Goal: Information Seeking & Learning: Learn about a topic

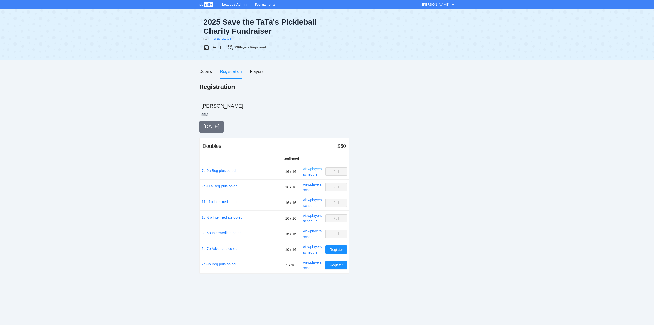
click at [310, 169] on link "view players" at bounding box center [312, 169] width 19 height 4
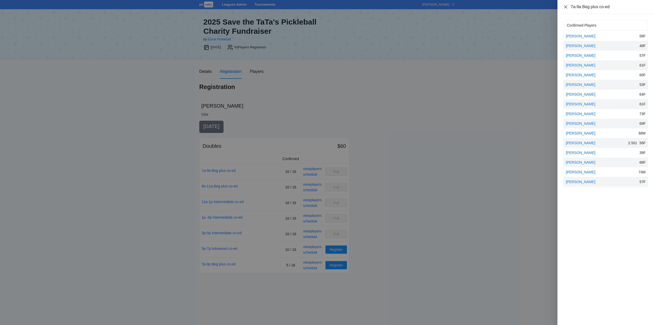
click at [565, 7] on icon "close" at bounding box center [565, 6] width 3 height 3
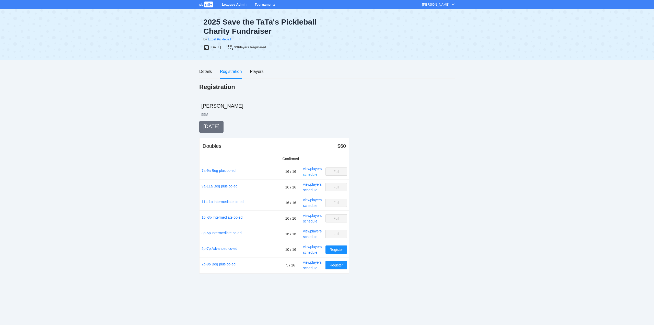
click at [310, 174] on link "schedule" at bounding box center [310, 174] width 14 height 4
click at [311, 189] on link "schedule" at bounding box center [310, 190] width 14 height 4
click at [313, 204] on link "schedule" at bounding box center [310, 205] width 14 height 4
click at [222, 232] on link "3p-5p Intermediate co-ed" at bounding box center [222, 233] width 40 height 6
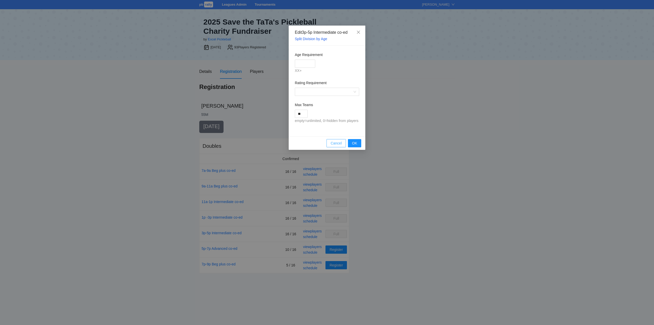
click at [333, 144] on span "Cancel" at bounding box center [336, 143] width 11 height 6
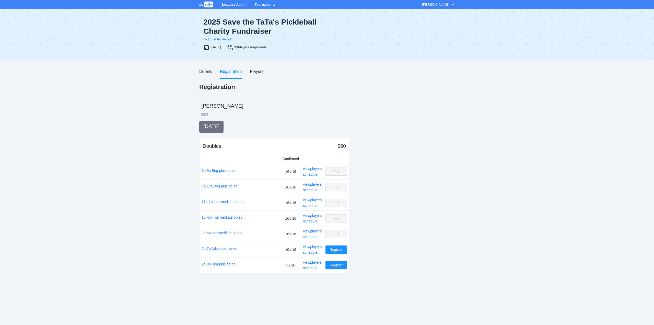
click at [310, 236] on link "schedule" at bounding box center [310, 237] width 14 height 4
click at [315, 246] on link "view players" at bounding box center [312, 247] width 19 height 4
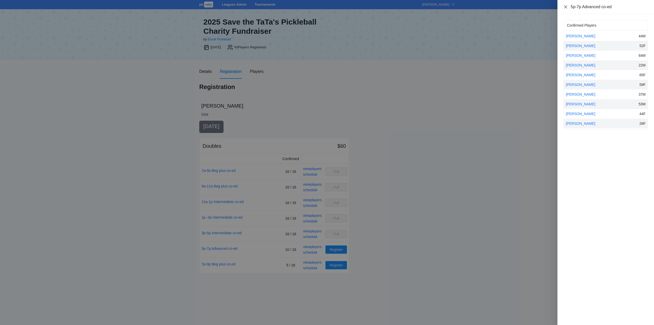
drag, startPoint x: 566, startPoint y: 5, endPoint x: 569, endPoint y: 13, distance: 7.9
click at [566, 5] on icon "close" at bounding box center [566, 7] width 4 height 4
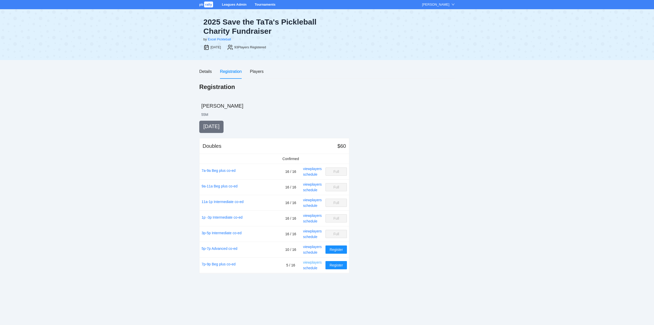
click at [311, 261] on link "view players" at bounding box center [312, 262] width 19 height 4
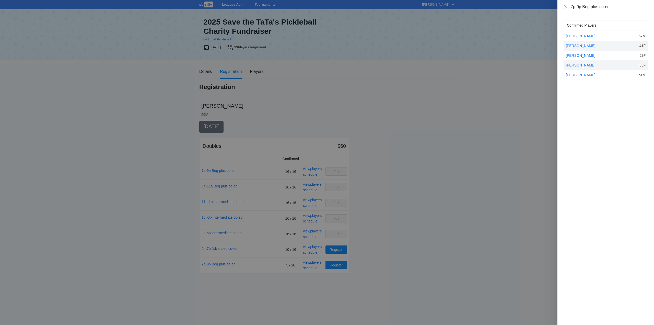
drag, startPoint x: 566, startPoint y: 6, endPoint x: 569, endPoint y: 13, distance: 8.3
click at [566, 5] on icon "close" at bounding box center [566, 7] width 4 height 4
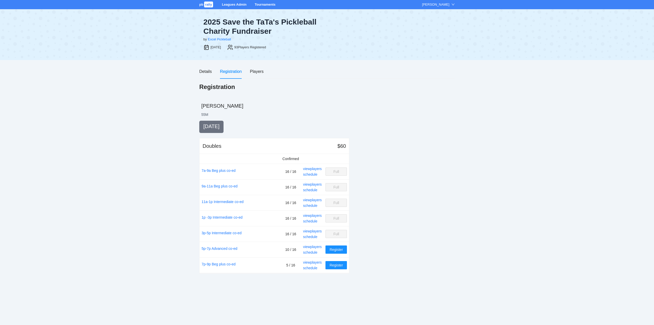
drag, startPoint x: 264, startPoint y: 4, endPoint x: 270, endPoint y: 12, distance: 10.6
click at [264, 4] on link "Tournaments" at bounding box center [265, 5] width 21 height 4
click at [254, 66] on div "Players" at bounding box center [257, 71] width 14 height 15
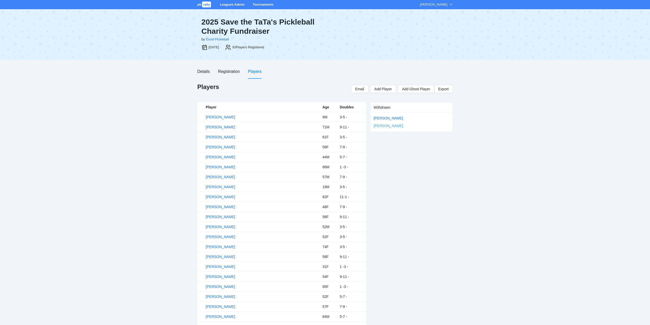
click at [397, 125] on link "Preston Kazubinski" at bounding box center [388, 126] width 29 height 4
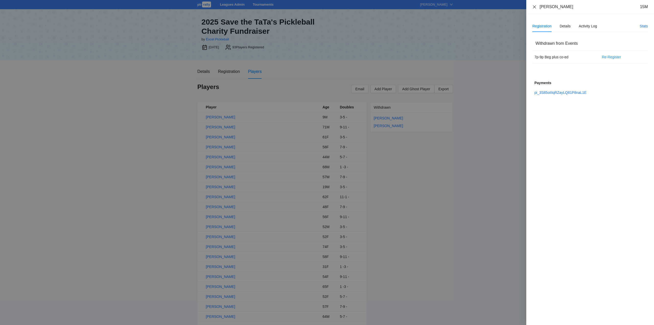
click at [534, 5] on icon "close" at bounding box center [535, 7] width 4 height 4
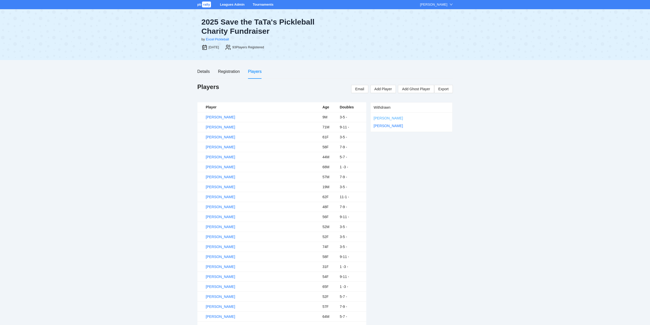
click at [384, 117] on link "Carole Purtell" at bounding box center [388, 118] width 29 height 4
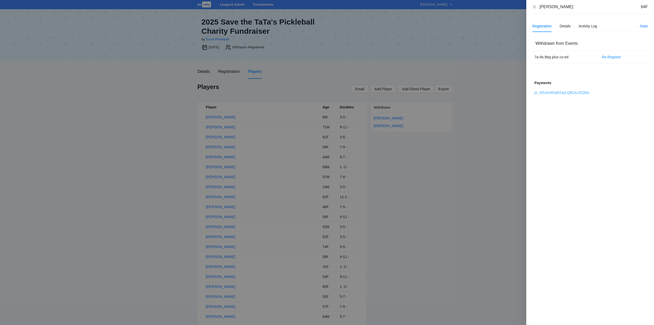
click at [559, 92] on link "pi_3RuGe9IIqRZayLQ80JuJDQbG" at bounding box center [562, 92] width 55 height 4
click at [534, 6] on icon "close" at bounding box center [535, 7] width 4 height 4
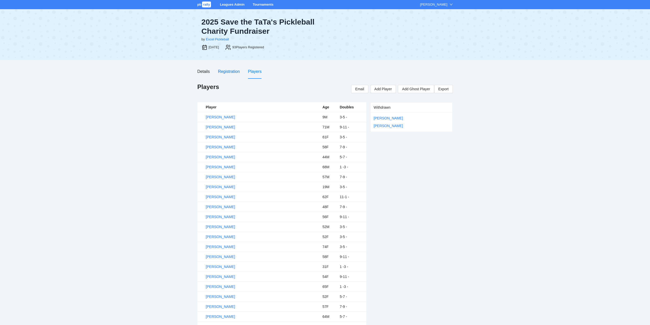
click at [229, 71] on div "Registration" at bounding box center [229, 71] width 22 height 6
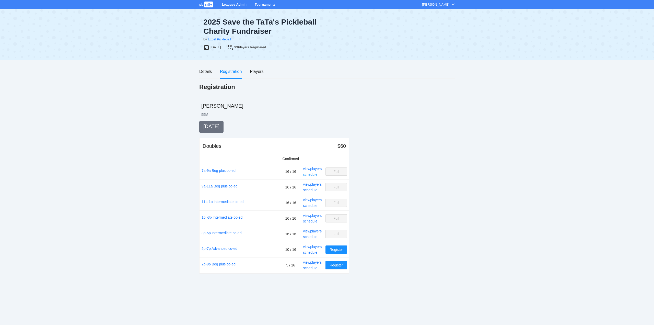
click at [311, 173] on link "schedule" at bounding box center [310, 174] width 14 height 4
